Goal: Use online tool/utility: Use online tool/utility

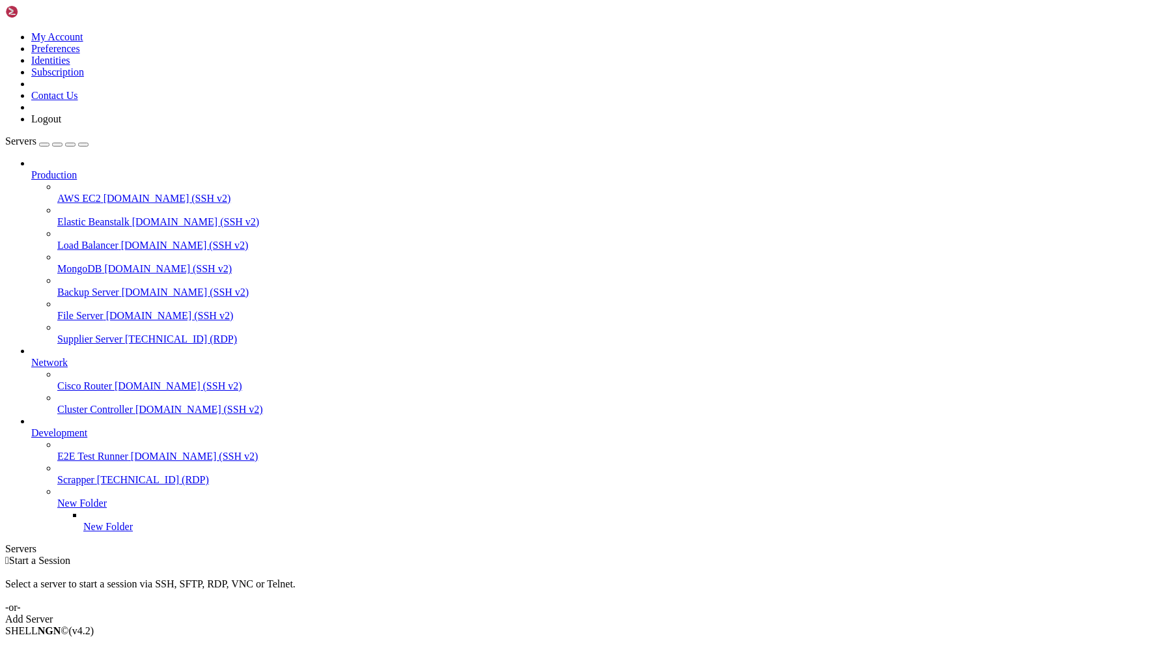
click at [100, 333] on span "Supplier Server" at bounding box center [89, 338] width 65 height 11
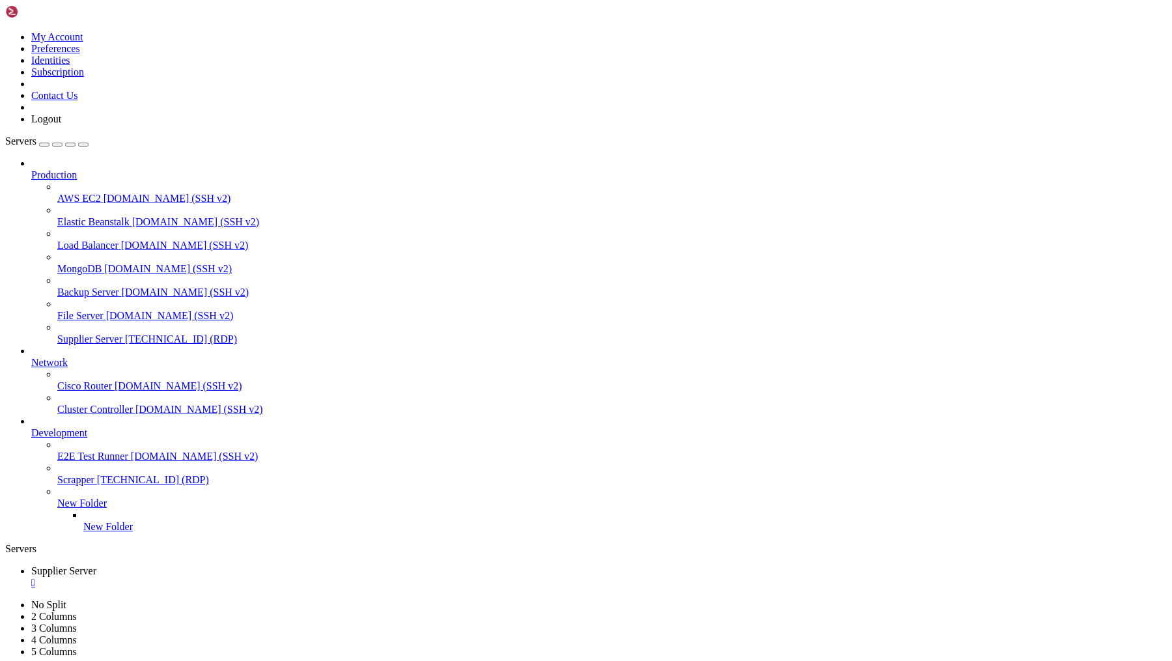
drag, startPoint x: 302, startPoint y: 1024, endPoint x: 395, endPoint y: 1024, distance: 93.1
click at [262, 577] on div "" at bounding box center [599, 583] width 1136 height 12
